Goal: Transaction & Acquisition: Purchase product/service

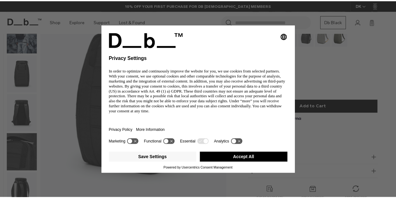
scroll to position [72, 0]
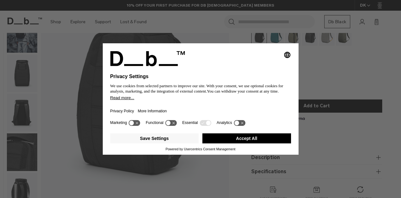
click at [259, 137] on button "Accept All" at bounding box center [246, 138] width 89 height 10
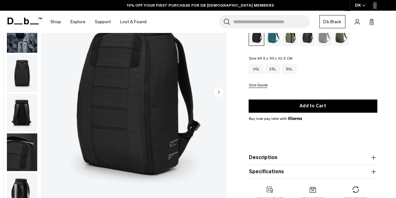
scroll to position [0, 0]
click at [230, 137] on div "Gallery 3D Details Dimensions 01 / 09 New" at bounding box center [198, 92] width 396 height 242
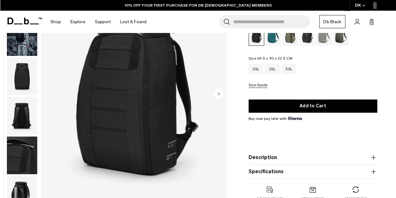
click at [217, 91] on circle "Next slide" at bounding box center [218, 93] width 9 height 9
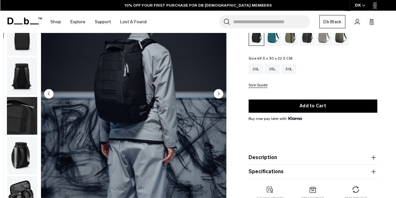
click at [217, 91] on circle "Next slide" at bounding box center [218, 93] width 9 height 9
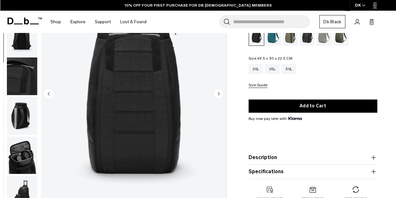
click at [217, 91] on circle "Next slide" at bounding box center [218, 93] width 9 height 9
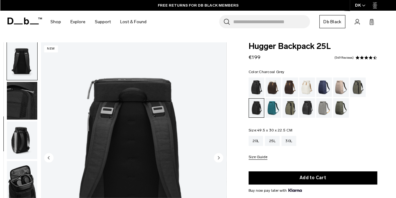
click at [362, 5] on icon "button" at bounding box center [363, 5] width 3 height 2
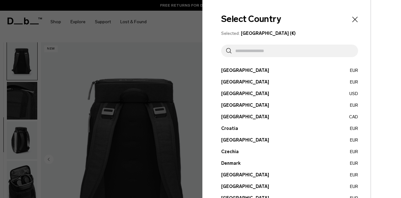
click at [267, 54] on input "text" at bounding box center [293, 50] width 122 height 13
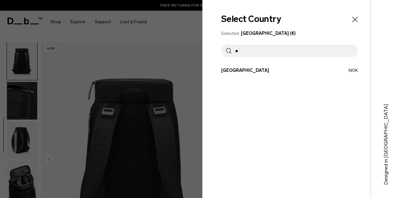
type input "**"
click at [235, 70] on button "Norway NOK" at bounding box center [289, 70] width 137 height 7
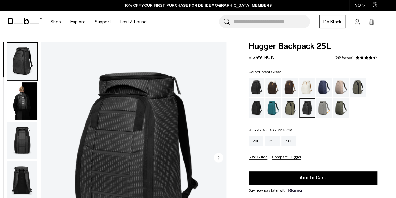
click at [342, 103] on div "Moss Green" at bounding box center [341, 107] width 16 height 19
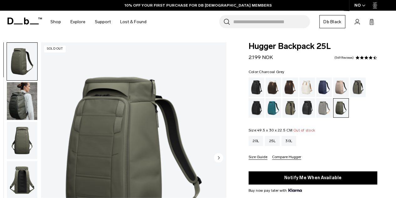
click at [256, 109] on div "Charcoal Grey" at bounding box center [257, 107] width 16 height 19
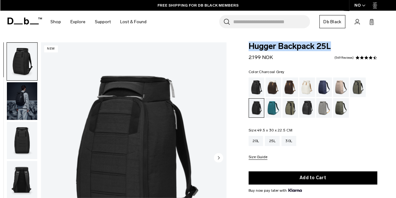
drag, startPoint x: 343, startPoint y: 49, endPoint x: 243, endPoint y: 47, distance: 100.6
click at [243, 47] on div "Hugger Backpack 25L 2.199 NOK 4.5 star rating 549 Reviews Color: Charcoal Grey …" at bounding box center [313, 163] width 166 height 242
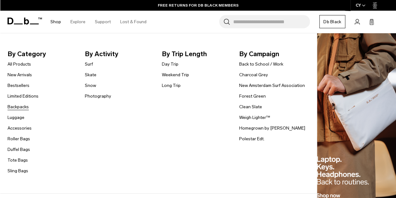
click at [17, 106] on link "Backpacks" at bounding box center [18, 106] width 21 height 7
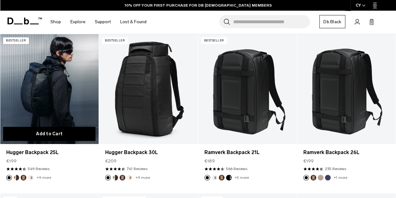
click at [68, 127] on button "Add to Cart" at bounding box center [49, 134] width 92 height 14
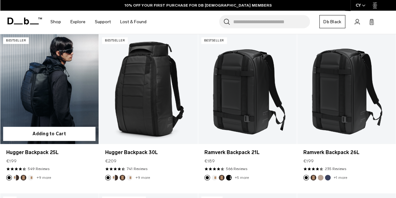
click at [65, 74] on link "Hugger Backpack 25L" at bounding box center [49, 89] width 99 height 110
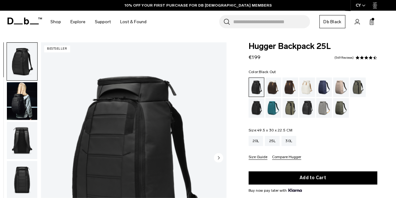
click at [371, 22] on icon at bounding box center [371, 22] width 5 height 6
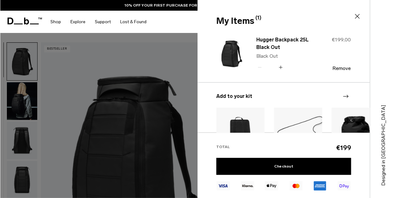
click at [357, 17] on icon at bounding box center [358, 17] width 8 height 8
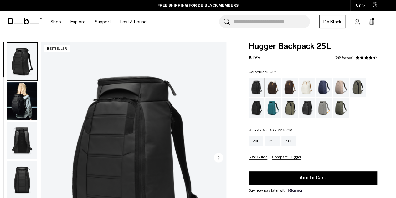
click at [374, 24] on icon at bounding box center [371, 22] width 5 height 6
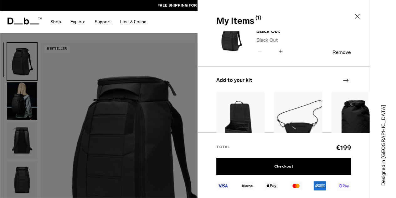
scroll to position [17, 0]
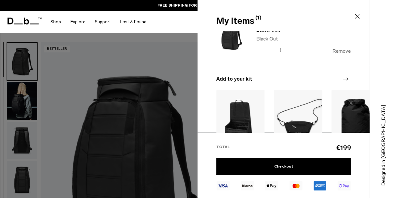
click at [336, 52] on button "Remove" at bounding box center [342, 51] width 18 height 6
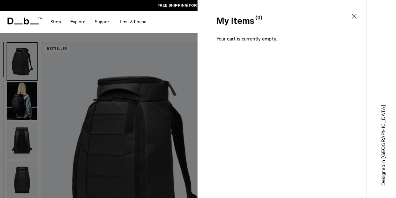
scroll to position [0, 0]
click at [360, 20] on div "My Items (0) Close" at bounding box center [282, 20] width 168 height 13
click at [357, 17] on icon at bounding box center [355, 17] width 8 height 8
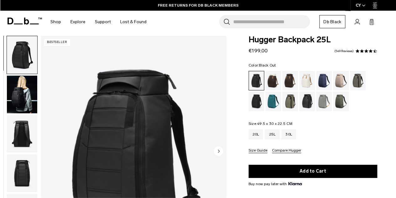
scroll to position [7, 0]
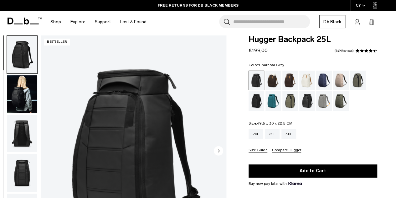
click at [254, 99] on div "Charcoal Grey" at bounding box center [257, 100] width 16 height 19
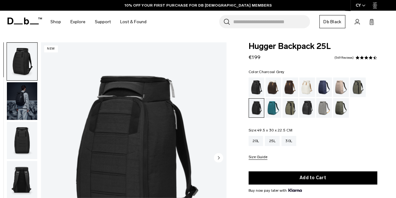
click at [365, 7] on span "button" at bounding box center [363, 5] width 3 height 5
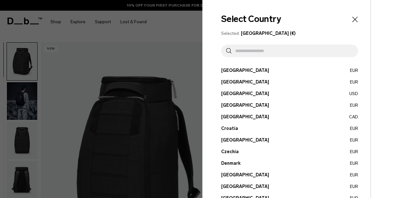
click at [286, 50] on input "text" at bounding box center [293, 50] width 122 height 13
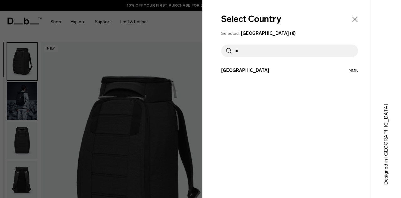
type input "**"
click at [247, 71] on button "Norway NOK" at bounding box center [289, 70] width 137 height 7
